Goal: Task Accomplishment & Management: Use online tool/utility

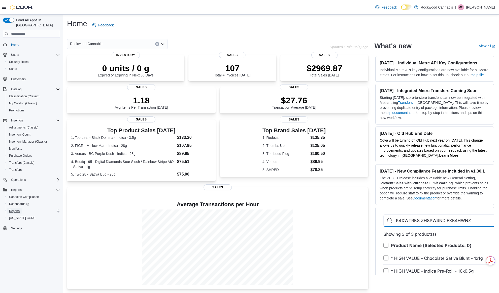
click at [21, 208] on link "Reports" at bounding box center [14, 211] width 15 height 6
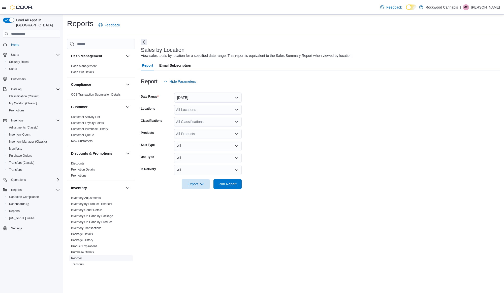
click at [77, 257] on span "Reorder" at bounding box center [76, 259] width 11 height 4
click at [77, 257] on link "Reorder" at bounding box center [76, 259] width 11 height 4
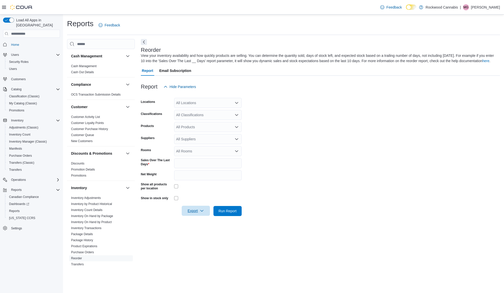
click at [199, 208] on span "Export" at bounding box center [196, 211] width 22 height 10
click span "Export to Excel"
